Goal: Information Seeking & Learning: Find specific fact

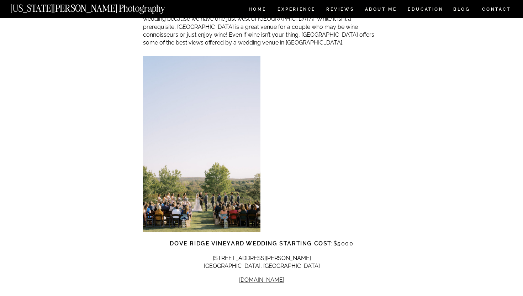
scroll to position [3019, 0]
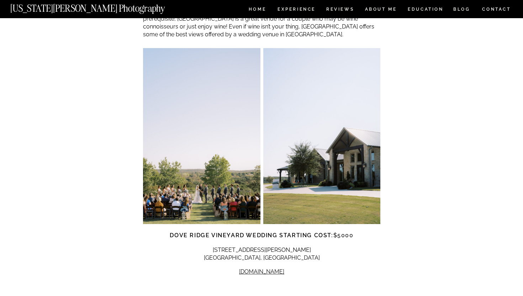
click at [266, 246] on p "[STREET_ADDRESS][PERSON_NAME]" at bounding box center [261, 254] width 237 height 16
drag, startPoint x: 239, startPoint y: 209, endPoint x: 322, endPoint y: 220, distance: 83.6
click at [322, 246] on p "[STREET_ADDRESS][PERSON_NAME]" at bounding box center [261, 254] width 237 height 16
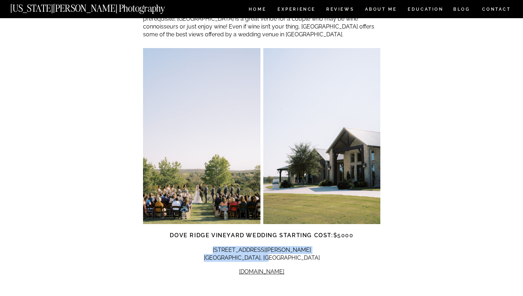
copy p "[STREET_ADDRESS][PERSON_NAME]"
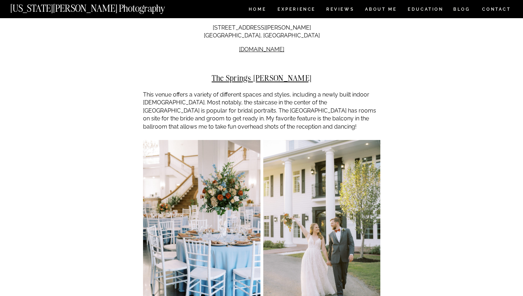
click at [415, 170] on div "Fort Worth Wedding Venues | A Comprehensive Guide ADVICE , WEDDINGS A WEDDING P…" at bounding box center [261, 134] width 523 height 6712
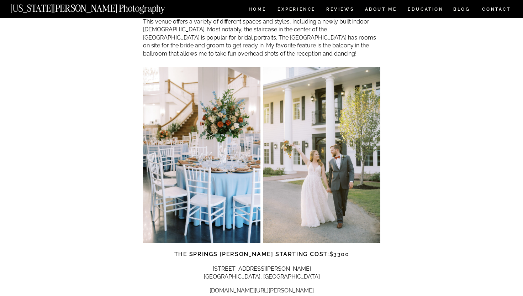
scroll to position [3332, 0]
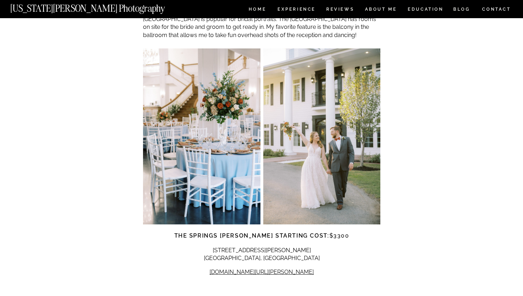
click at [252, 204] on div "A WEDDING PHOTOGRAPHER’S GUIDE TO THE BEST FORT WORTH WEDDING VENUES [GEOGRAPHI…" at bounding box center [261, 145] width 237 height 6631
click at [252, 246] on p "[STREET_ADDRESS][PERSON_NAME] [GEOGRAPHIC_DATA], [GEOGRAPHIC_DATA]" at bounding box center [261, 254] width 237 height 16
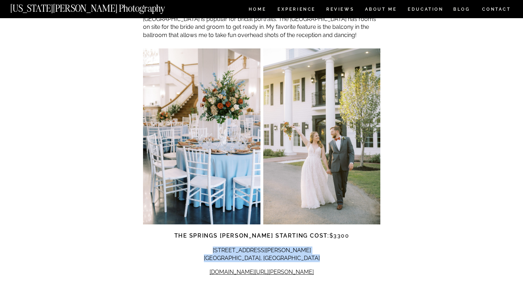
click at [295, 246] on p "[STREET_ADDRESS][PERSON_NAME] [GEOGRAPHIC_DATA], [GEOGRAPHIC_DATA]" at bounding box center [261, 254] width 237 height 16
copy div "[STREET_ADDRESS][PERSON_NAME] [GEOGRAPHIC_DATA], [GEOGRAPHIC_DATA]"
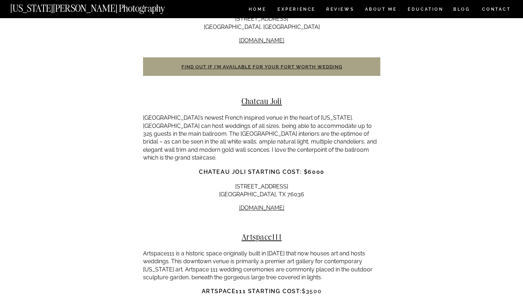
scroll to position [3881, 0]
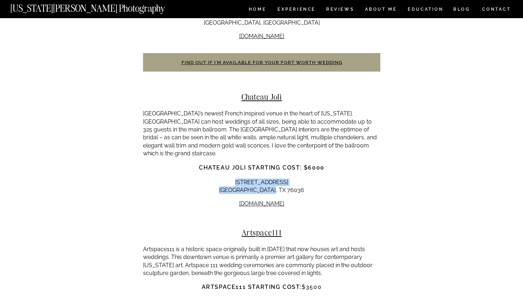
drag, startPoint x: 233, startPoint y: 127, endPoint x: 302, endPoint y: 138, distance: 70.0
click at [302, 178] on p "[STREET_ADDRESS][PERSON_NAME]" at bounding box center [261, 186] width 237 height 16
copy p "[STREET_ADDRESS][PERSON_NAME]"
click at [283, 200] on p "[DOMAIN_NAME]" at bounding box center [261, 204] width 237 height 8
click at [281, 200] on link "[DOMAIN_NAME]" at bounding box center [261, 203] width 45 height 7
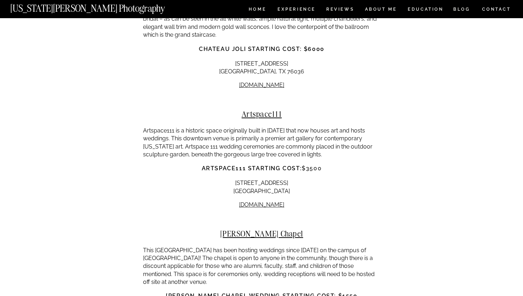
scroll to position [4008, 0]
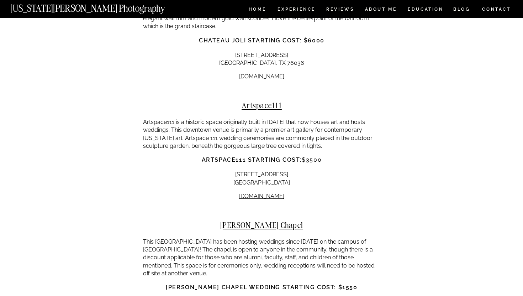
click at [254, 170] on p "[STREET_ADDRESS]" at bounding box center [261, 178] width 237 height 16
drag, startPoint x: 239, startPoint y: 118, endPoint x: 318, endPoint y: 131, distance: 80.0
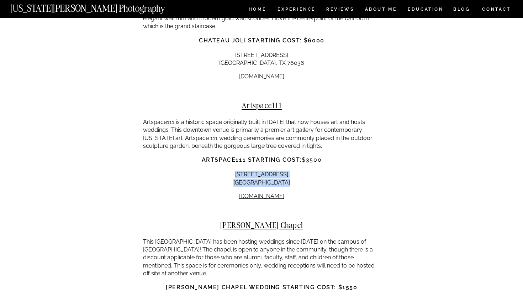
copy div "[STREET_ADDRESS]"
click at [274, 192] on p "[DOMAIN_NAME]" at bounding box center [261, 196] width 237 height 8
click at [272, 192] on link "[DOMAIN_NAME]" at bounding box center [261, 195] width 45 height 7
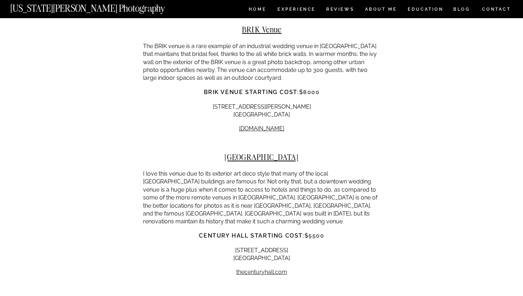
scroll to position [4751, 0]
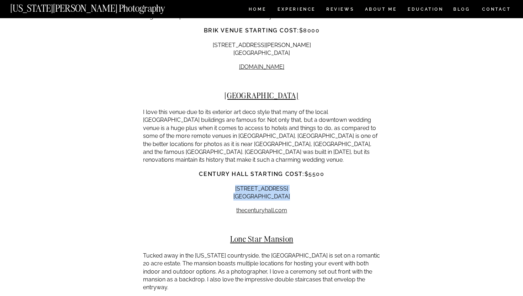
drag, startPoint x: 223, startPoint y: 127, endPoint x: 301, endPoint y: 146, distance: 81.0
copy div "[STREET_ADDRESS]"
click at [256, 91] on h2 "[GEOGRAPHIC_DATA]" at bounding box center [261, 95] width 237 height 9
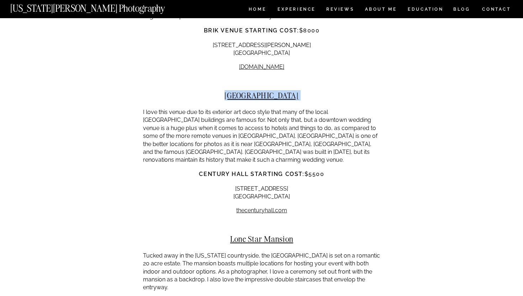
click at [256, 91] on h2 "[GEOGRAPHIC_DATA]" at bounding box center [261, 95] width 237 height 9
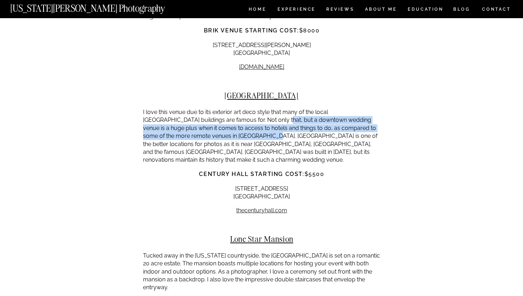
drag, startPoint x: 250, startPoint y: 64, endPoint x: 250, endPoint y: 83, distance: 19.2
click at [250, 108] on p "I love this venue due to its exterior art deco style that many of the local [GE…" at bounding box center [261, 136] width 237 height 56
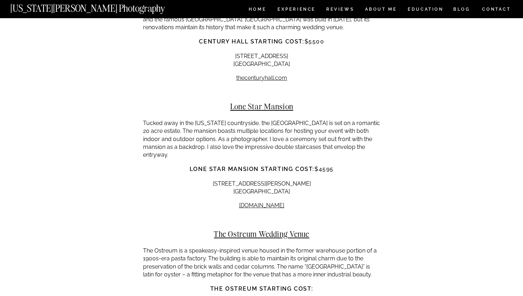
scroll to position [4896, 0]
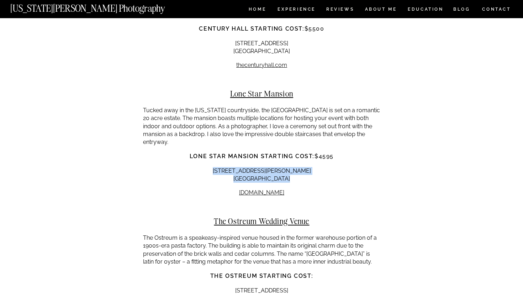
drag, startPoint x: 229, startPoint y: 103, endPoint x: 303, endPoint y: 121, distance: 76.2
copy div "[STREET_ADDRESS][PERSON_NAME]"
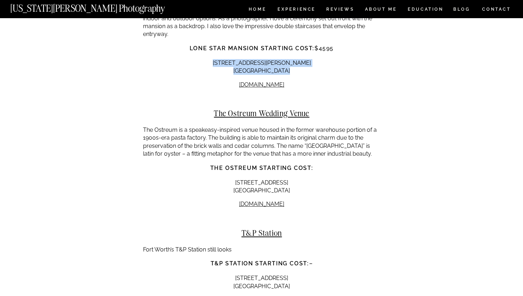
drag, startPoint x: 231, startPoint y: 118, endPoint x: 318, endPoint y: 127, distance: 87.6
click at [318, 179] on p "[STREET_ADDRESS]" at bounding box center [261, 187] width 237 height 16
copy p "[STREET_ADDRESS]"
click at [253, 109] on h2 "The Ostreum Wedding Venue" at bounding box center [261, 113] width 237 height 9
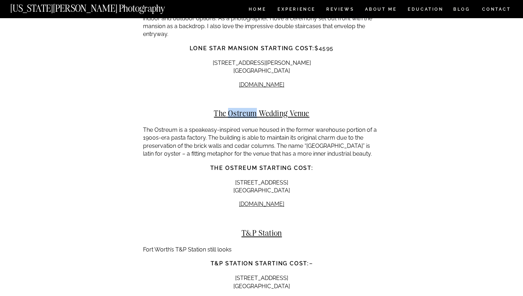
click at [253, 109] on h2 "The Ostreum Wedding Venue" at bounding box center [261, 113] width 237 height 9
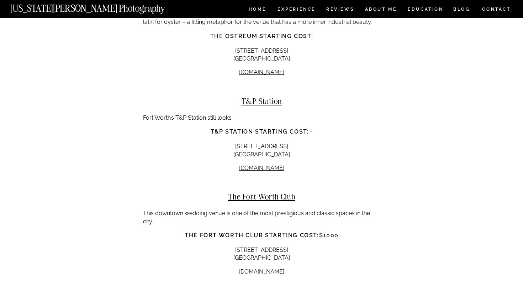
scroll to position [5123, 0]
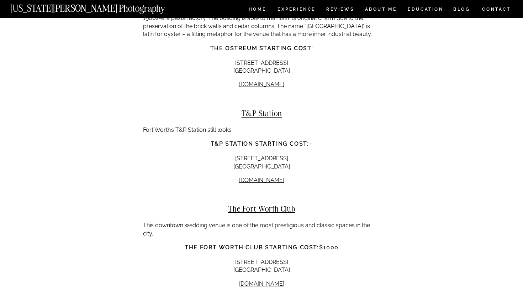
click at [257, 109] on h2 "T&P Station" at bounding box center [261, 113] width 237 height 9
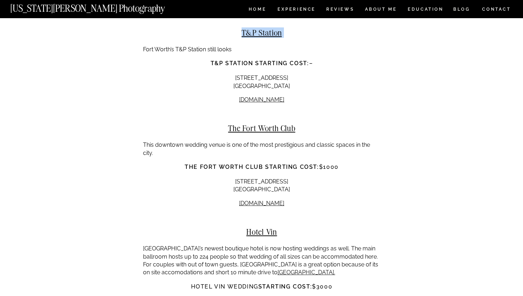
scroll to position [5217, 0]
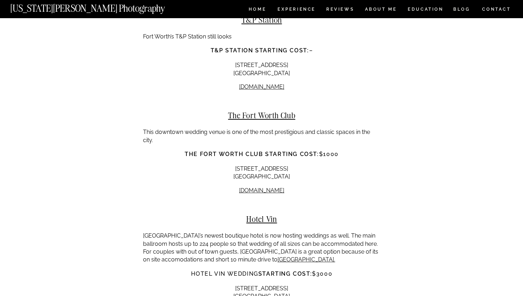
click at [268, 111] on h2 "The Fort Worth Club" at bounding box center [261, 115] width 237 height 9
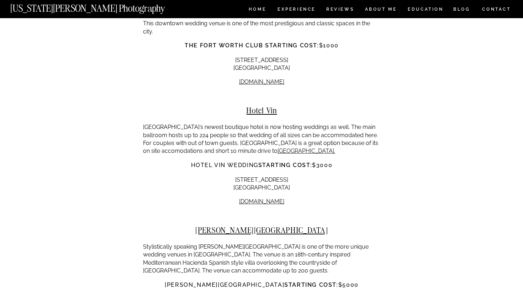
scroll to position [5326, 0]
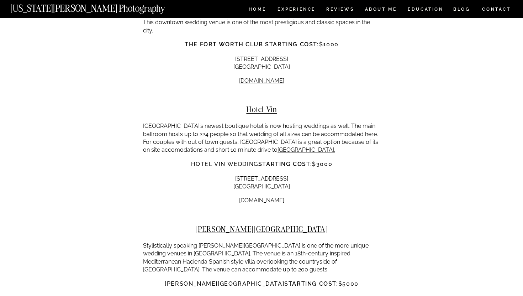
click at [258, 105] on h2 "Hotel Vin" at bounding box center [261, 109] width 237 height 9
click at [260, 224] on h2 "[PERSON_NAME][GEOGRAPHIC_DATA]" at bounding box center [261, 228] width 237 height 9
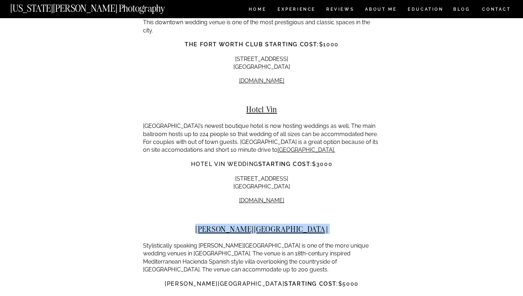
click at [260, 224] on h2 "[PERSON_NAME][GEOGRAPHIC_DATA]" at bounding box center [261, 228] width 237 height 9
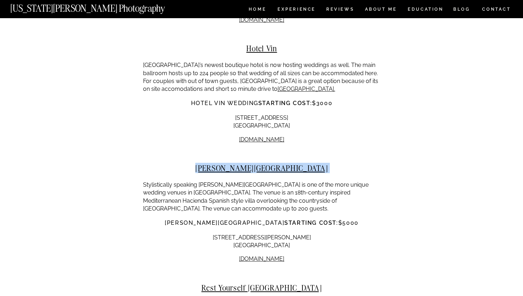
scroll to position [5392, 0]
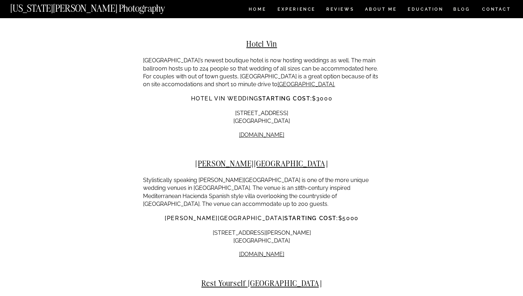
click at [255, 229] on p "[STREET_ADDRESS][PERSON_NAME]" at bounding box center [261, 237] width 237 height 16
drag, startPoint x: 239, startPoint y: 160, endPoint x: 298, endPoint y: 168, distance: 59.6
click at [298, 229] on p "[STREET_ADDRESS][PERSON_NAME]" at bounding box center [261, 237] width 237 height 16
copy p "[STREET_ADDRESS][PERSON_NAME]"
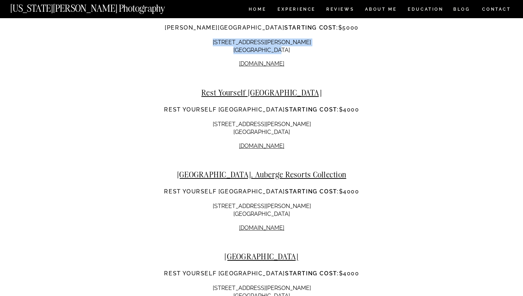
scroll to position [5587, 0]
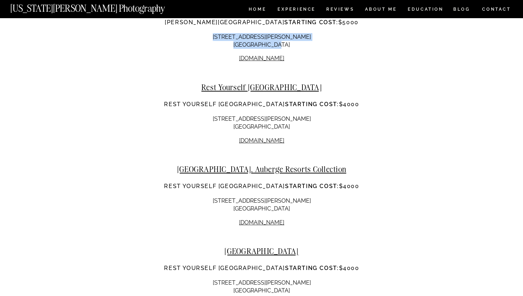
drag, startPoint x: 234, startPoint y: 130, endPoint x: 306, endPoint y: 139, distance: 72.4
click at [306, 197] on p "[STREET_ADDRESS][PERSON_NAME] [GEOGRAPHIC_DATA]" at bounding box center [261, 205] width 237 height 16
copy p "[STREET_ADDRESS][PERSON_NAME] [GEOGRAPHIC_DATA]"
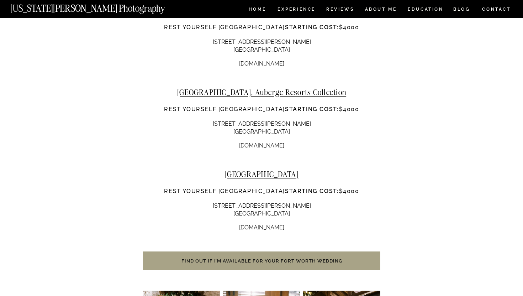
scroll to position [5700, 0]
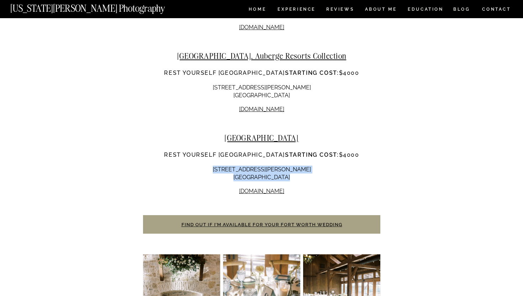
drag, startPoint x: 236, startPoint y: 95, endPoint x: 315, endPoint y: 111, distance: 80.9
copy div "[STREET_ADDRESS][PERSON_NAME] [GEOGRAPHIC_DATA]"
click at [245, 133] on h2 "[GEOGRAPHIC_DATA]" at bounding box center [261, 137] width 237 height 9
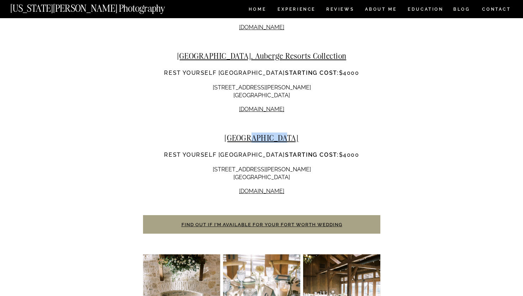
click at [245, 133] on h2 "[GEOGRAPHIC_DATA]" at bounding box center [261, 137] width 237 height 9
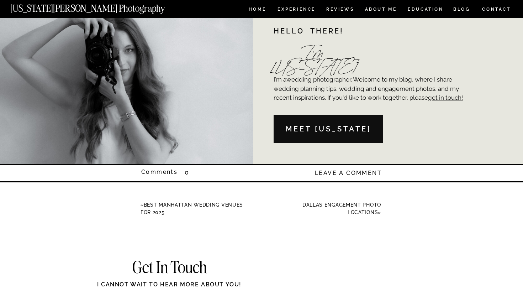
scroll to position [6704, 0]
